Goal: Information Seeking & Learning: Learn about a topic

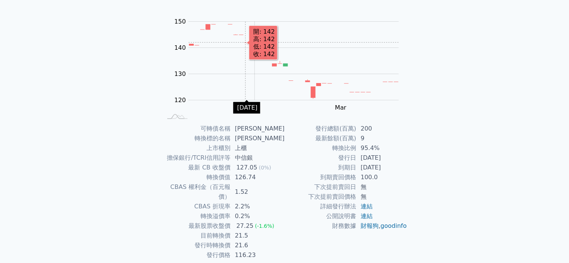
scroll to position [83, 0]
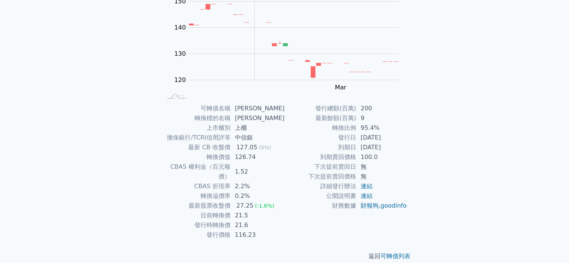
drag, startPoint x: 337, startPoint y: 140, endPoint x: 326, endPoint y: 140, distance: 10.8
click at [326, 140] on td "發行日" at bounding box center [320, 138] width 71 height 10
click at [325, 140] on td "發行日" at bounding box center [320, 138] width 71 height 10
drag, startPoint x: 330, startPoint y: 140, endPoint x: 325, endPoint y: 139, distance: 4.9
click at [325, 139] on td "發行日" at bounding box center [320, 138] width 71 height 10
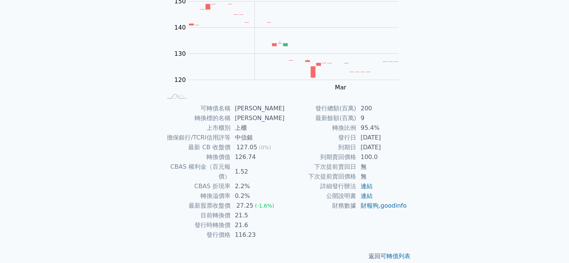
drag, startPoint x: 342, startPoint y: 136, endPoint x: 328, endPoint y: 137, distance: 15.0
click at [328, 137] on td "發行日" at bounding box center [320, 138] width 71 height 10
drag, startPoint x: 328, startPoint y: 137, endPoint x: 293, endPoint y: 141, distance: 35.0
click at [293, 141] on td "發行日" at bounding box center [320, 138] width 71 height 10
click at [311, 141] on td "發行日" at bounding box center [320, 138] width 71 height 10
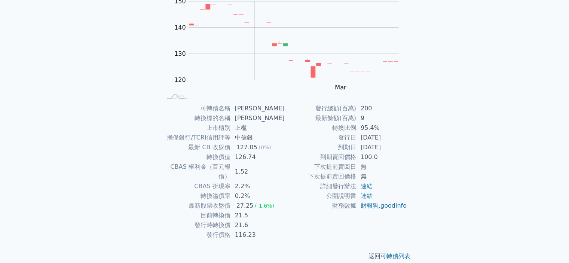
drag, startPoint x: 317, startPoint y: 140, endPoint x: 293, endPoint y: 142, distance: 23.7
click at [293, 142] on tbody "發行總額(百萬) 200 最新餘額(百萬) 9 轉換比例 95.4% 發行日 [DATE] 到期日 [DATE] 到期賣回價格 100.0 下次提前賣回日 無…" at bounding box center [346, 157] width 123 height 107
drag, startPoint x: 293, startPoint y: 142, endPoint x: 282, endPoint y: 142, distance: 11.6
click at [282, 142] on tbody "可轉債名稱 [PERSON_NAME] 轉換標的名稱 [PERSON_NAME] 上市櫃別 上櫃 擔保銀行/TCRI信用評等 中信銀 最新 CB 收盤價 12…" at bounding box center [223, 172] width 123 height 136
drag, startPoint x: 306, startPoint y: 139, endPoint x: 283, endPoint y: 139, distance: 22.8
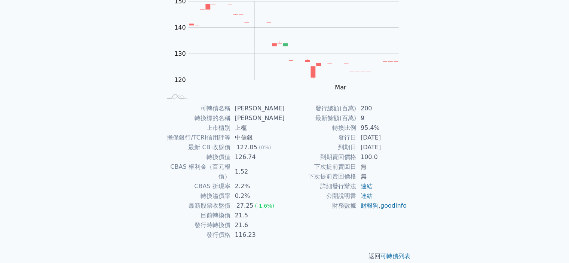
click at [283, 139] on td "中信銀" at bounding box center [257, 138] width 54 height 10
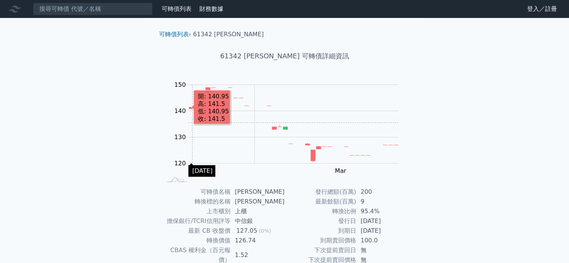
scroll to position [75, 0]
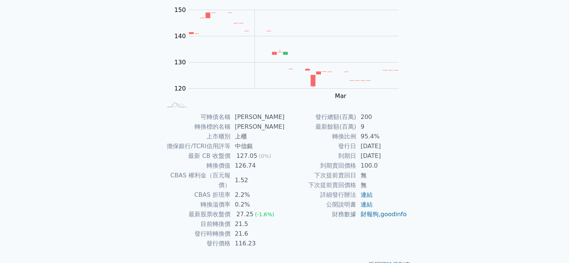
drag, startPoint x: 364, startPoint y: 152, endPoint x: 342, endPoint y: 149, distance: 21.8
click at [342, 149] on td "發行日" at bounding box center [320, 146] width 71 height 10
drag, startPoint x: 341, startPoint y: 149, endPoint x: 334, endPoint y: 149, distance: 7.1
click at [334, 149] on td "發行日" at bounding box center [320, 146] width 71 height 10
drag, startPoint x: 335, startPoint y: 173, endPoint x: 330, endPoint y: 173, distance: 4.9
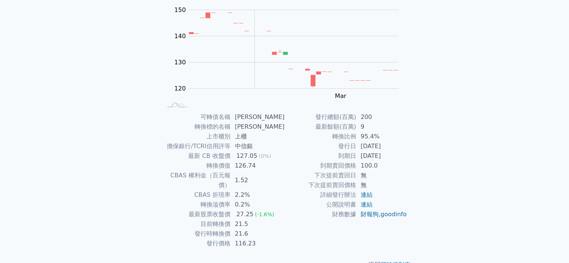
click at [330, 173] on td "下次提前賣回日" at bounding box center [320, 175] width 71 height 10
click at [342, 168] on td "到期賣回價格" at bounding box center [320, 166] width 71 height 10
